Goal: Navigation & Orientation: Find specific page/section

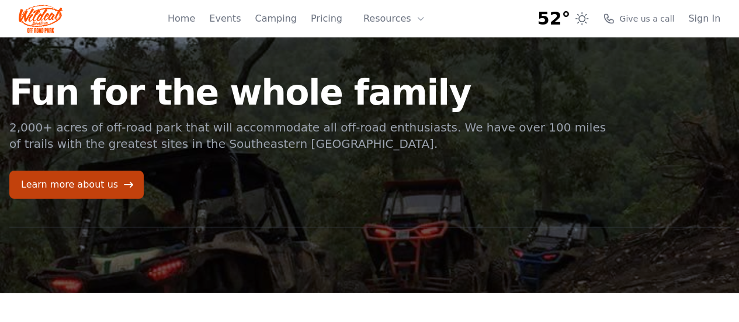
click at [452, 203] on div "Fun for the whole family 2,000+ acres of off-road park that will accommodate al…" at bounding box center [369, 164] width 739 height 255
click at [420, 18] on icon at bounding box center [420, 18] width 9 height 9
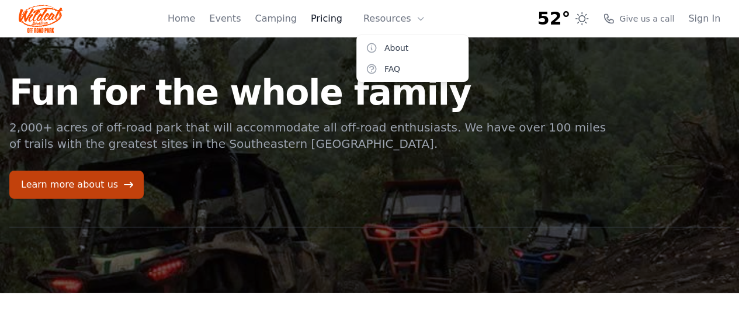
click at [335, 19] on link "Pricing" at bounding box center [327, 19] width 32 height 14
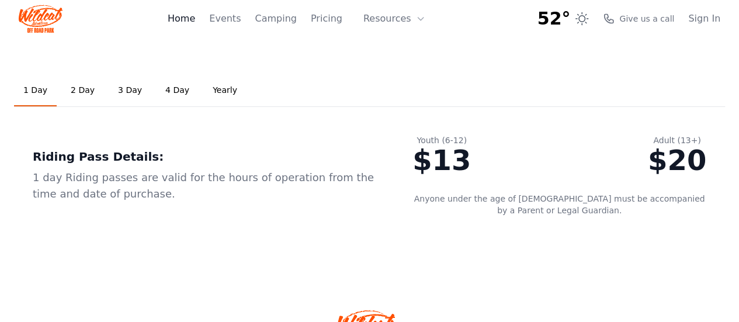
click at [195, 20] on link "Home" at bounding box center [181, 19] width 27 height 14
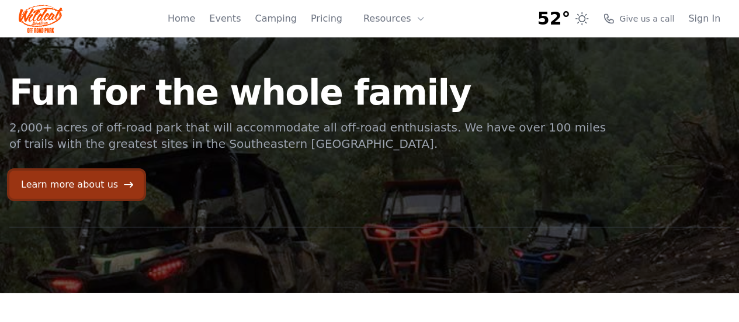
click at [123, 185] on icon at bounding box center [129, 185] width 12 height 12
